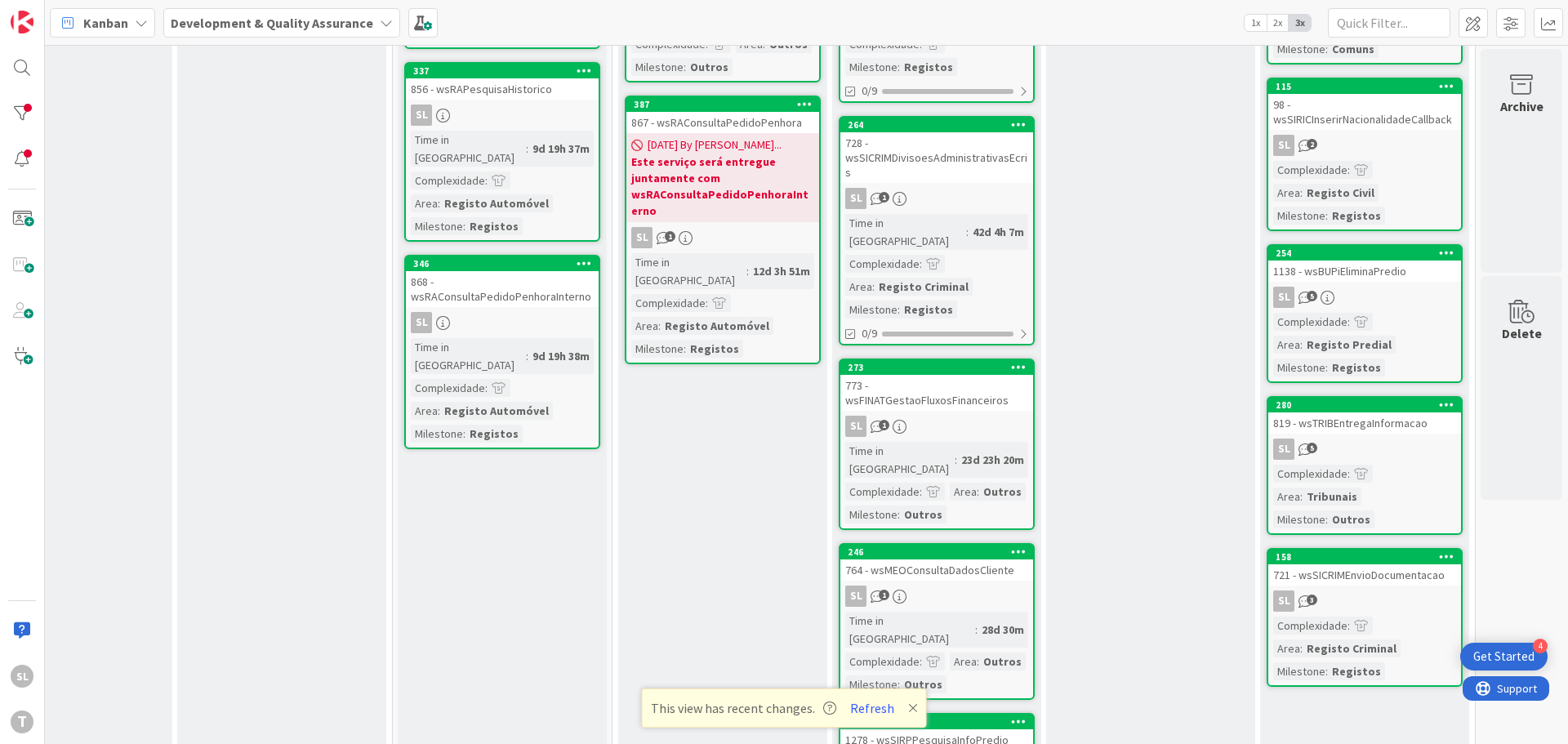
scroll to position [41, 320]
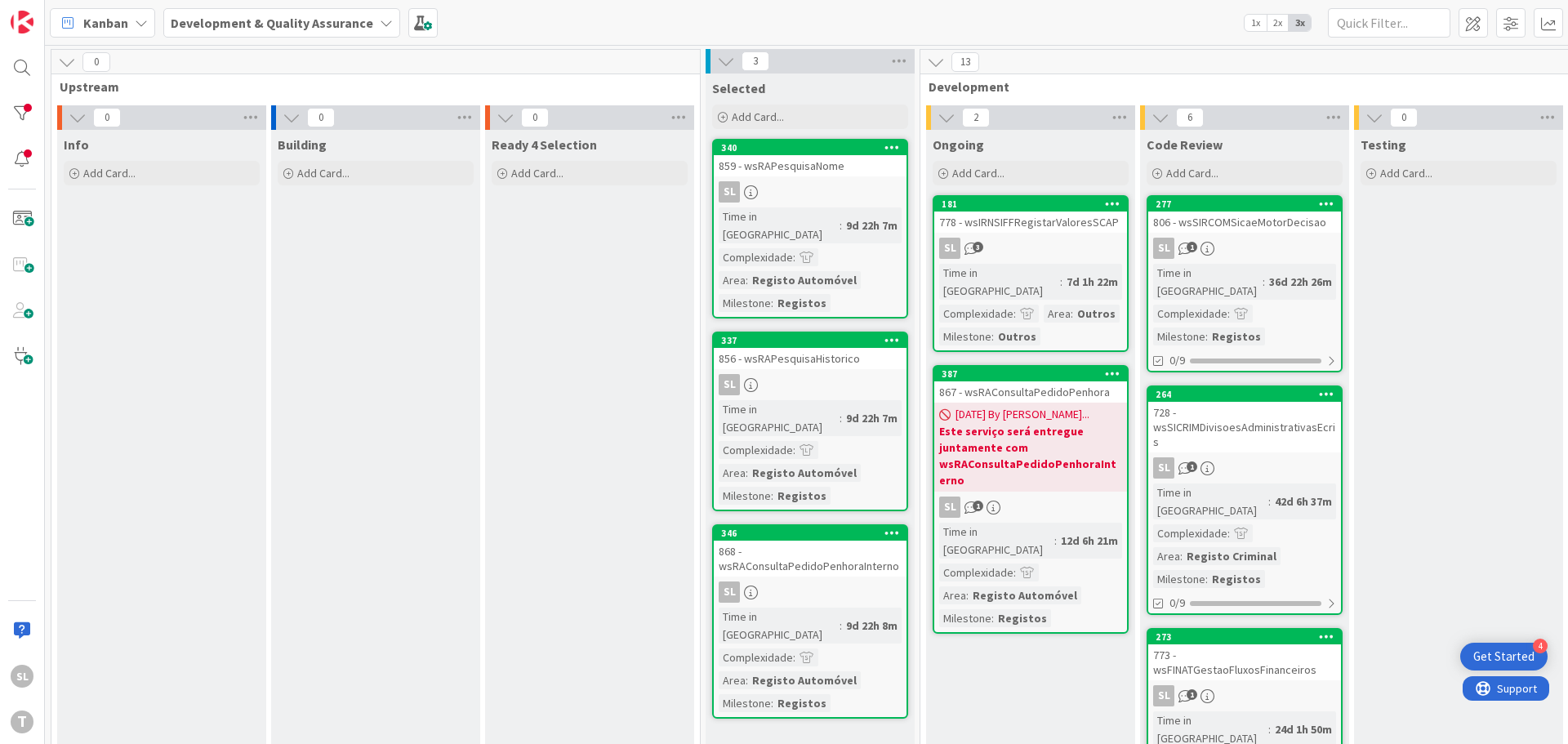
click at [1325, 273] on div "Time in Column : 36d 22h 26m Complexidade : Milestone : Registos" at bounding box center [1244, 304] width 183 height 82
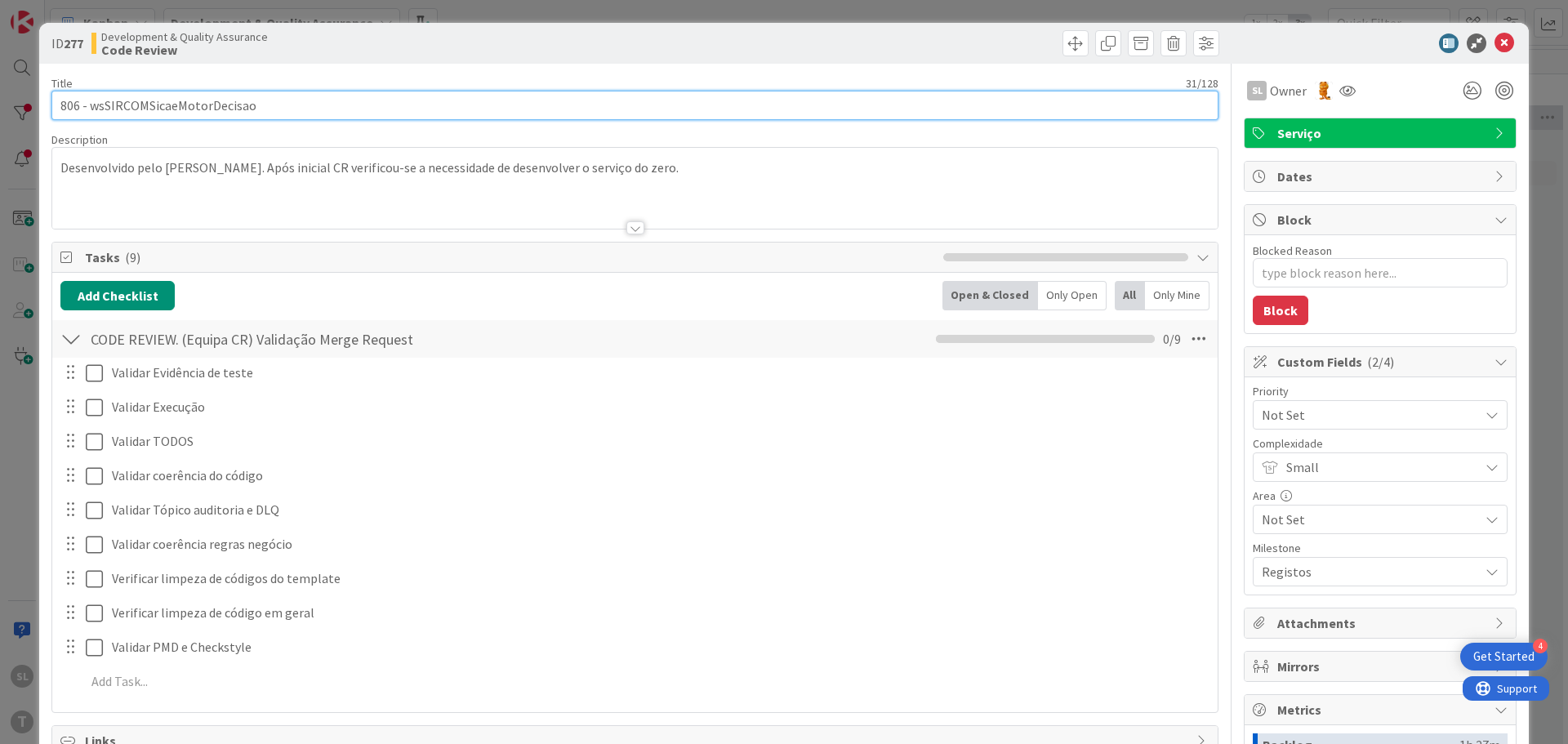
click at [204, 98] on input "806 - wsSIRCOMSicaeMotorDecisao" at bounding box center [635, 106] width 1167 height 29
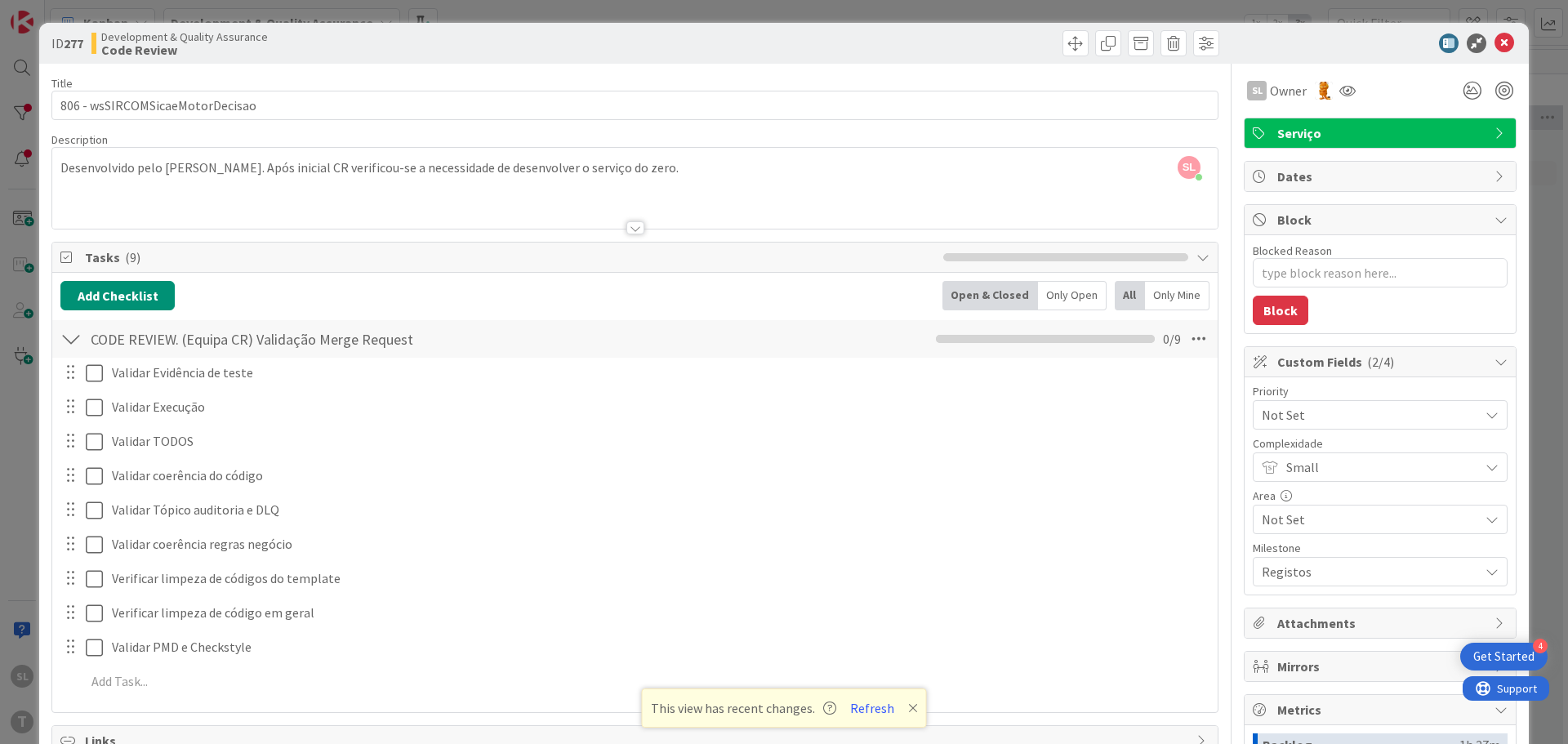
type textarea "x"
